Goal: Task Accomplishment & Management: Use online tool/utility

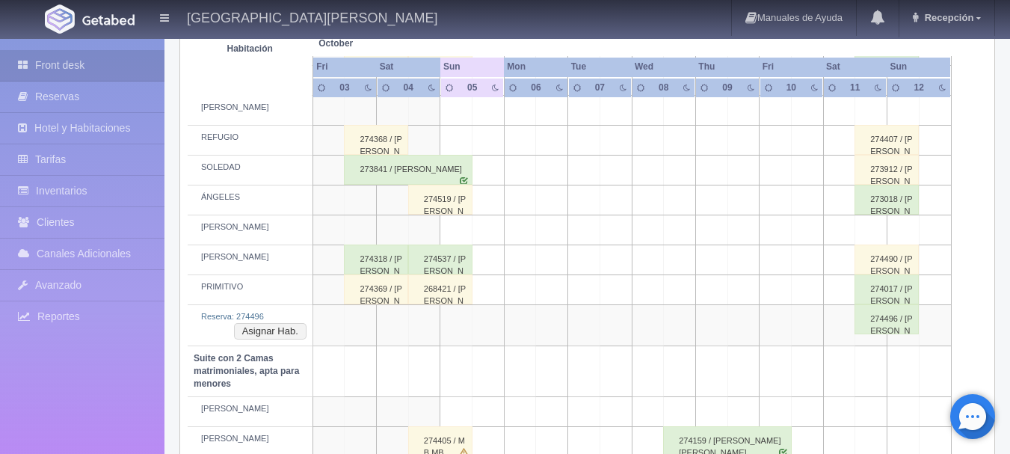
scroll to position [830, 0]
click at [250, 328] on button "Asignar Hab." at bounding box center [270, 330] width 73 height 16
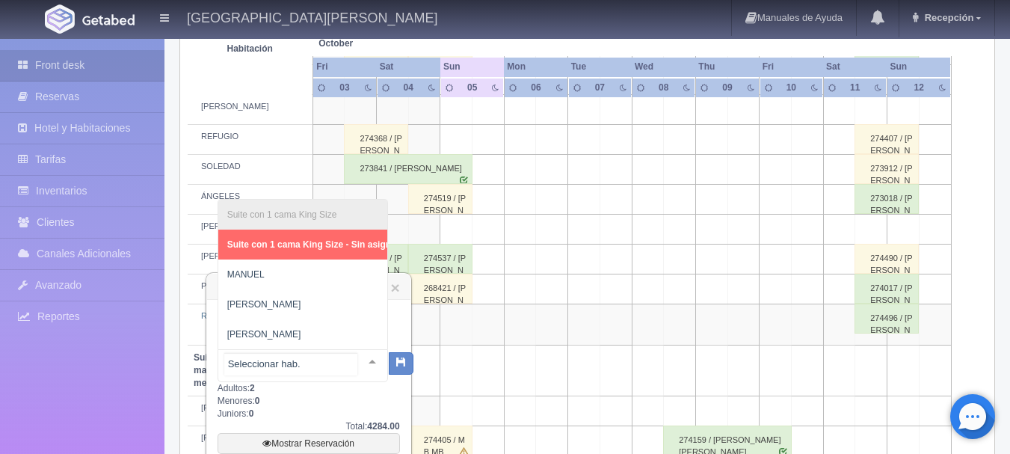
click at [347, 361] on div "Suite con 1 cama King Size Suite con 1 cama King Size - Sin asignar [PERSON_NAM…" at bounding box center [303, 365] width 171 height 33
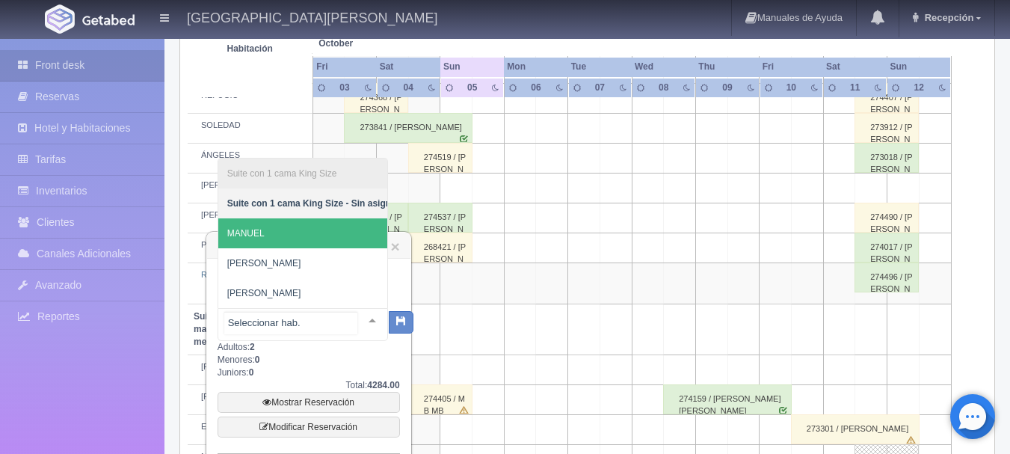
scroll to position [870, 0]
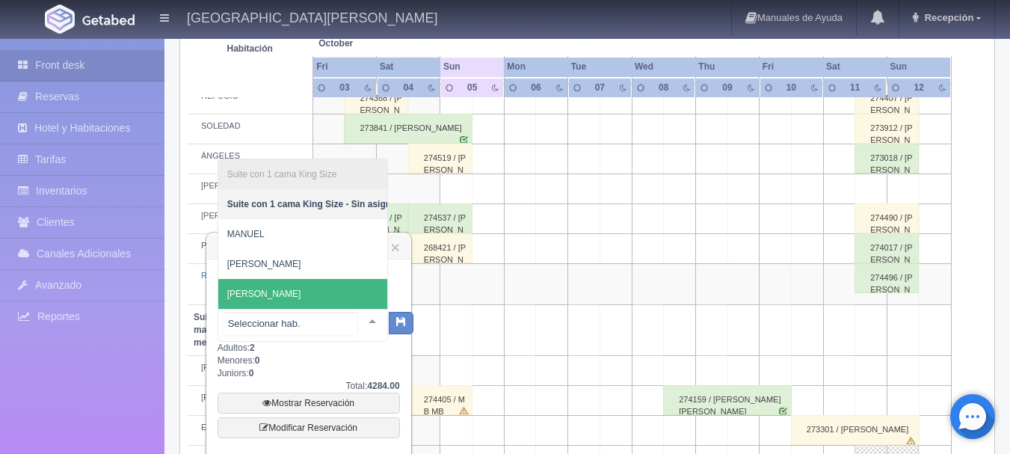
drag, startPoint x: 299, startPoint y: 245, endPoint x: 291, endPoint y: 271, distance: 27.4
click at [291, 271] on ul "Suite con 1 cama King Size Suite con 1 cama King Size - Sin asignar [PERSON_NAM…" at bounding box center [313, 234] width 191 height 150
click at [291, 279] on span "[PERSON_NAME]" at bounding box center [313, 294] width 191 height 30
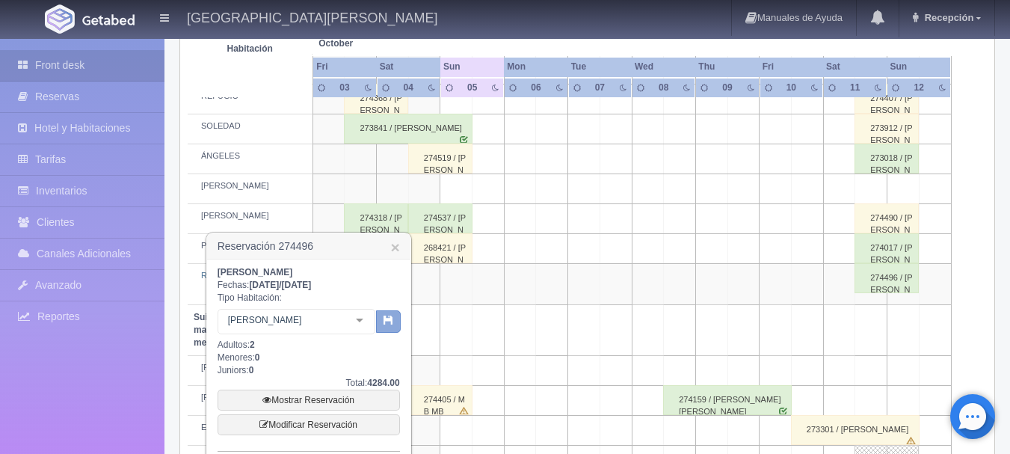
click at [384, 327] on button "button" at bounding box center [388, 321] width 25 height 22
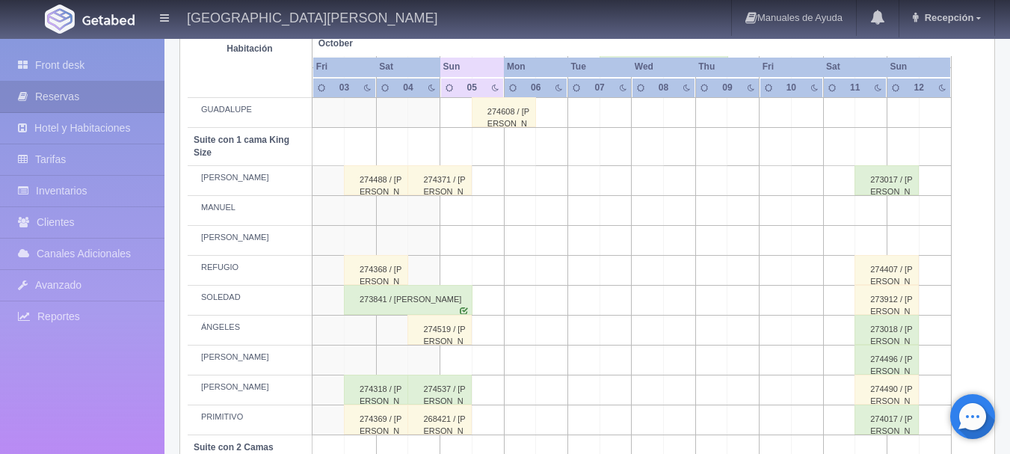
scroll to position [700, 0]
